Goal: Information Seeking & Learning: Learn about a topic

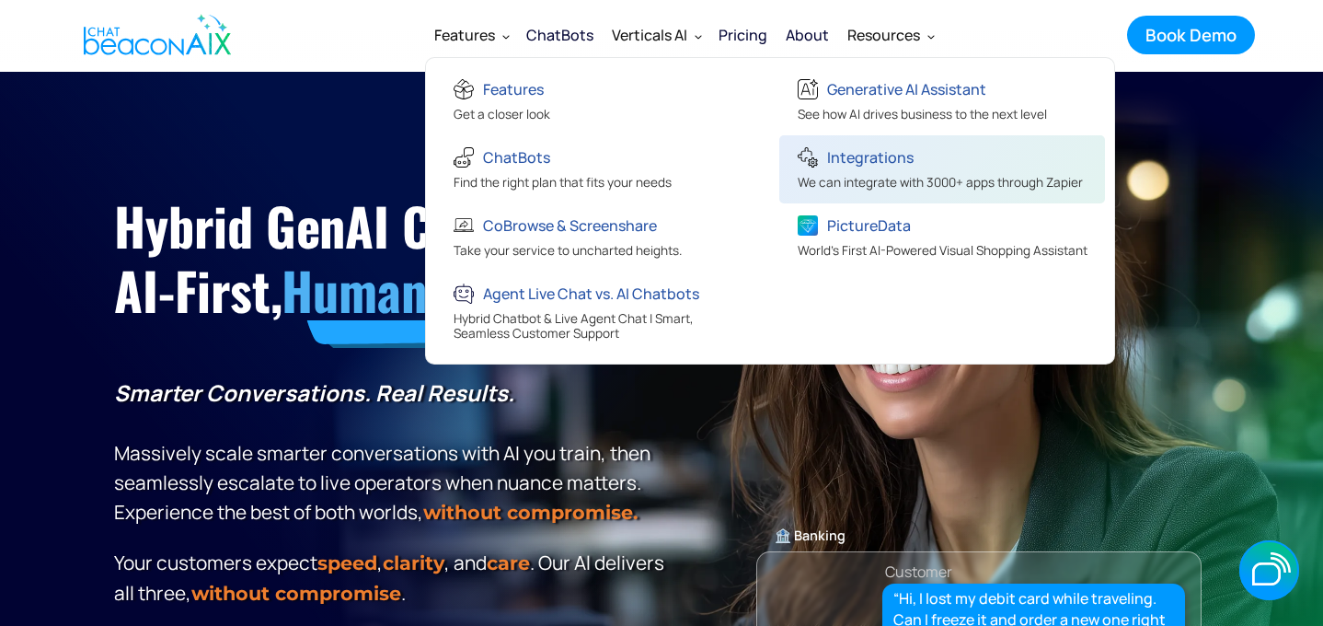
click at [1089, 161] on div "Integrations We can integrate with 3000+ apps through Zapier" at bounding box center [942, 171] width 308 height 54
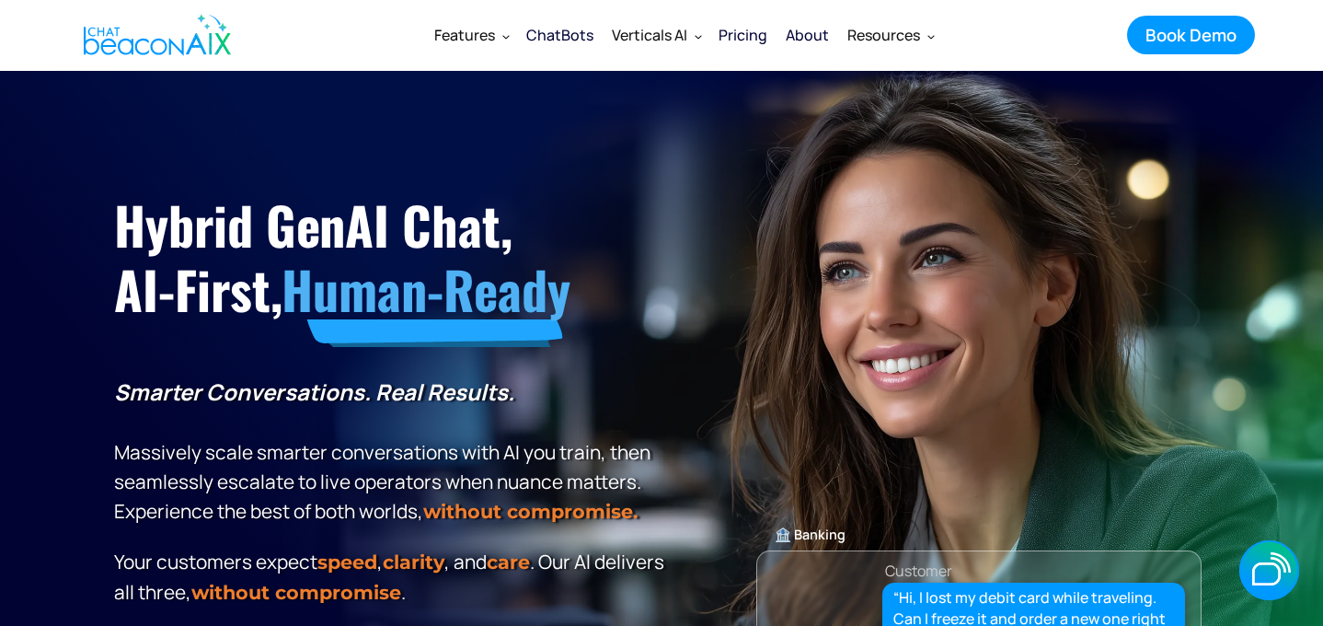
scroll to position [4, 0]
